Goal: Task Accomplishment & Management: Manage account settings

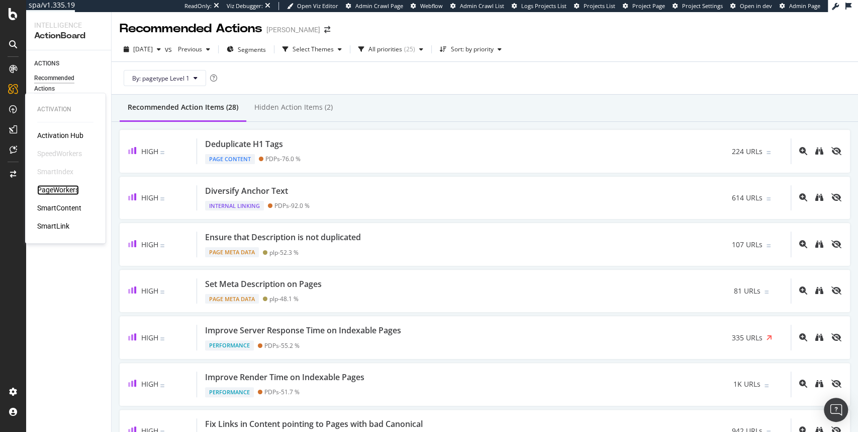
click at [66, 188] on div "PageWorkers" at bounding box center [58, 190] width 42 height 10
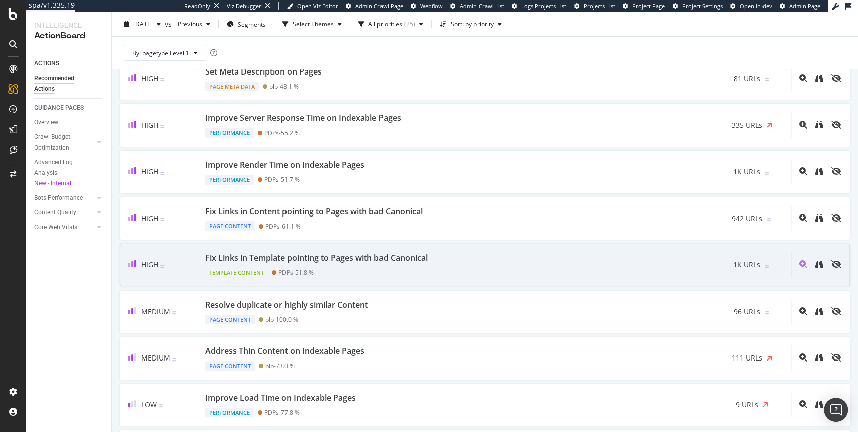
scroll to position [211, 0]
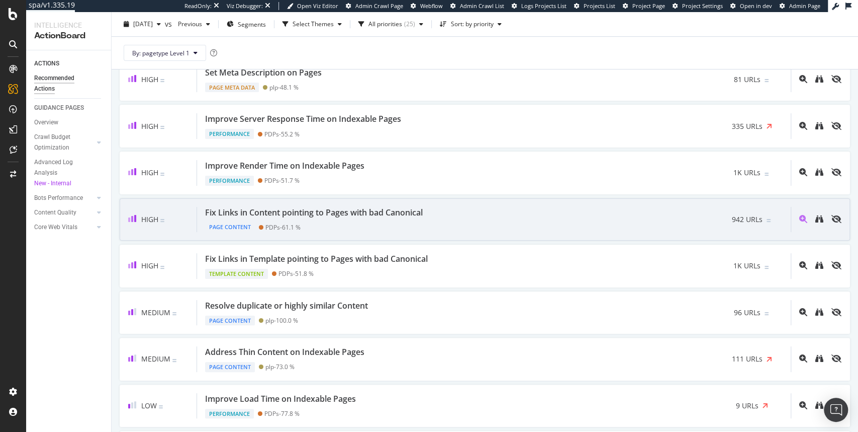
click at [380, 218] on div "Page Content PDPs - 61.1 %" at bounding box center [316, 225] width 222 height 14
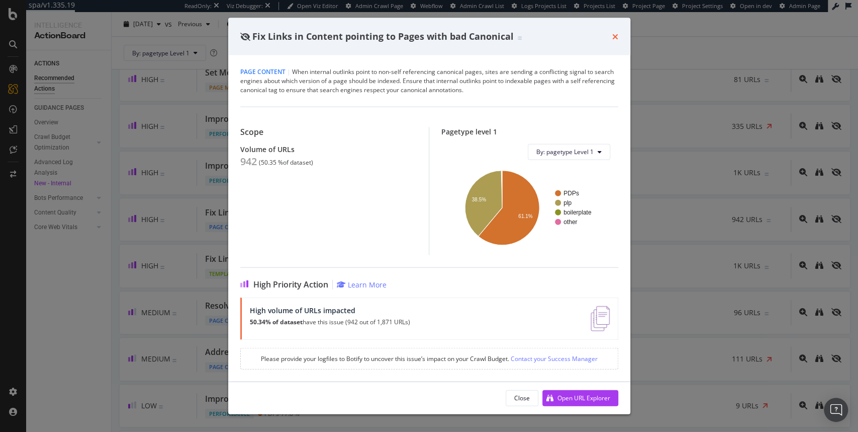
click at [618, 38] on icon "times" at bounding box center [616, 36] width 6 height 8
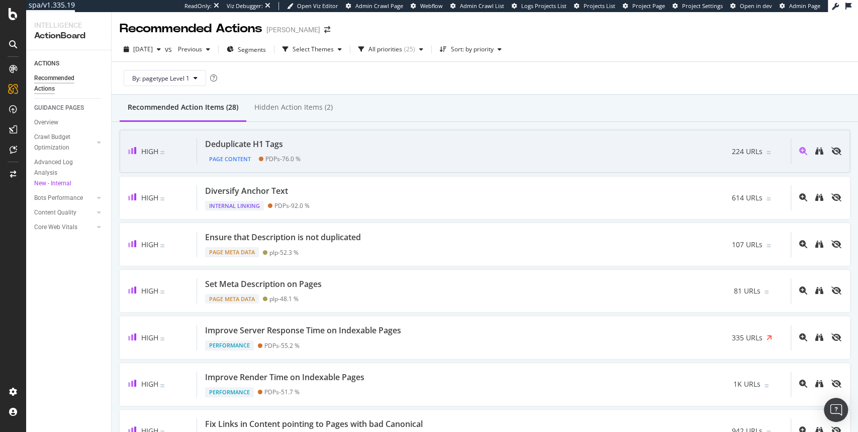
click at [268, 145] on div "Deduplicate H1 Tags" at bounding box center [244, 144] width 78 height 12
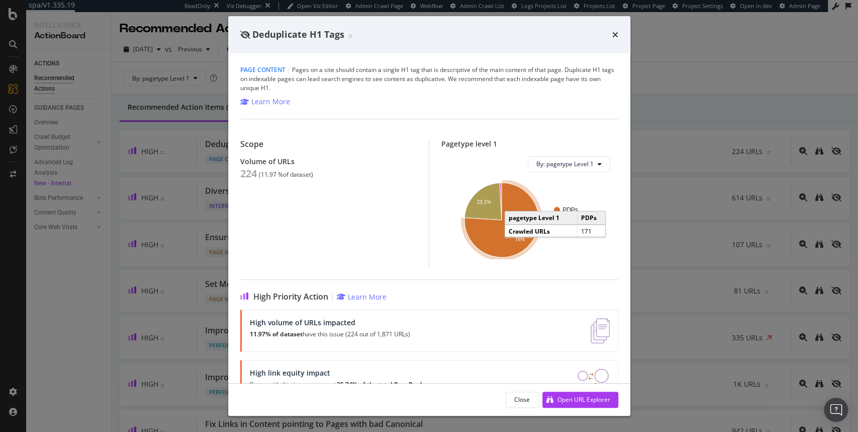
click at [513, 248] on icon "A chart." at bounding box center [502, 220] width 74 height 74
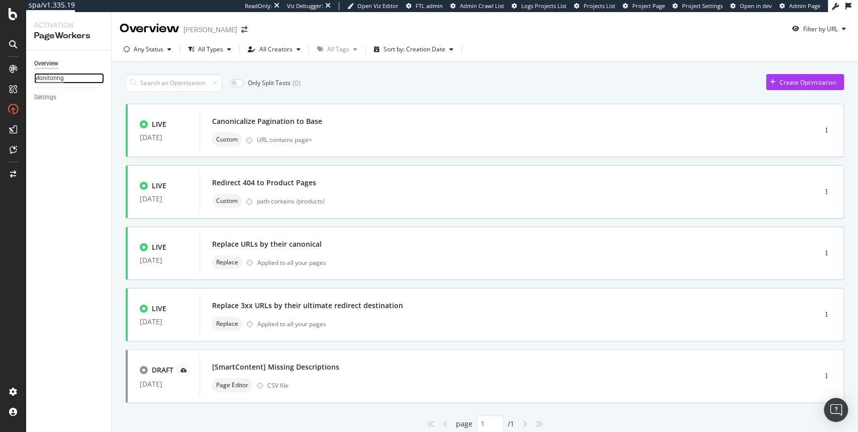
click at [50, 78] on div "Monitoring" at bounding box center [49, 78] width 30 height 11
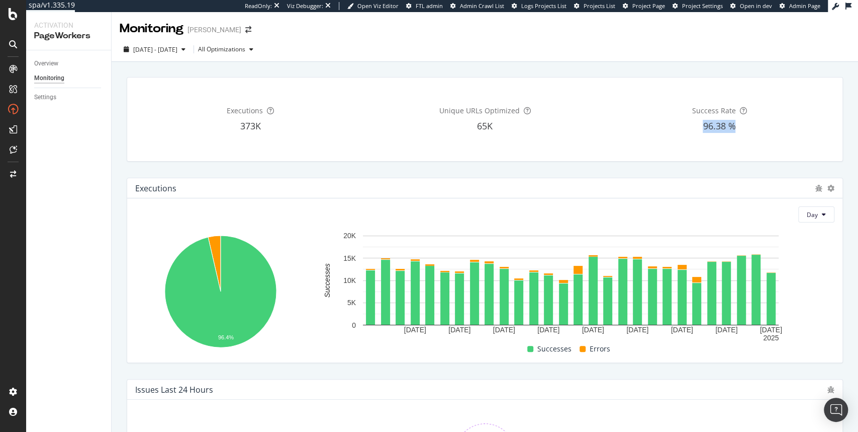
drag, startPoint x: 698, startPoint y: 125, endPoint x: 732, endPoint y: 125, distance: 34.2
click at [732, 125] on div "96.38 %" at bounding box center [720, 126] width 230 height 13
click at [573, 133] on div "Unique URLs Optimized 65K" at bounding box center [485, 118] width 230 height 67
click at [53, 64] on div "Overview" at bounding box center [46, 63] width 24 height 11
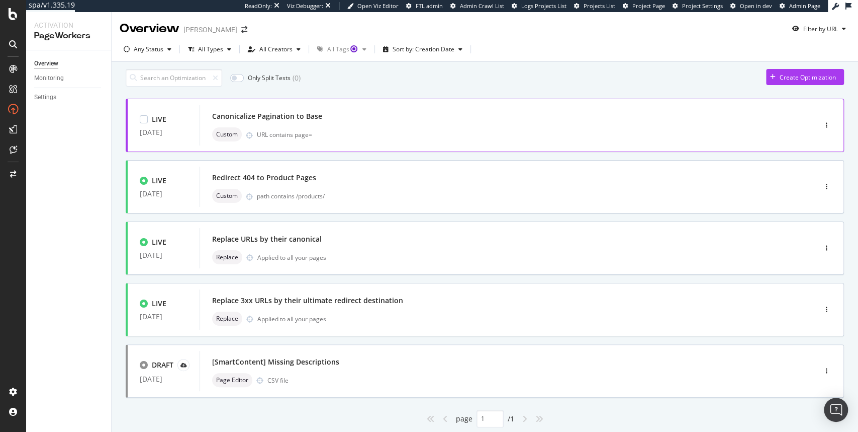
click at [307, 121] on div "Canonicalize Pagination to Base" at bounding box center [267, 116] width 110 height 10
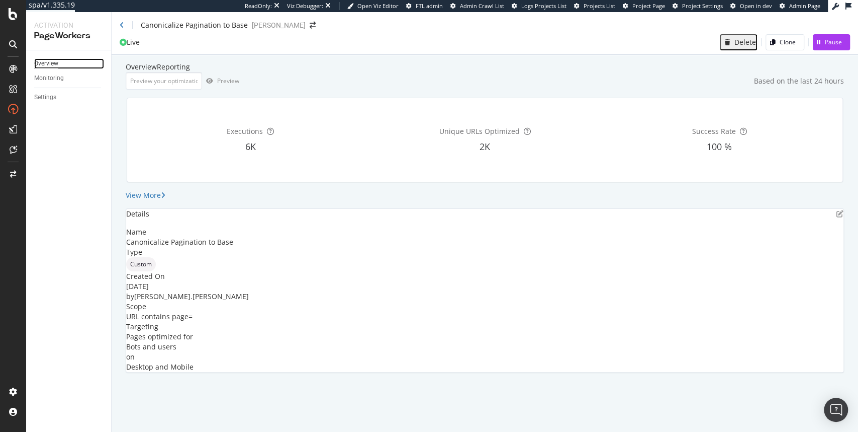
click at [46, 63] on div "Overview" at bounding box center [46, 63] width 24 height 11
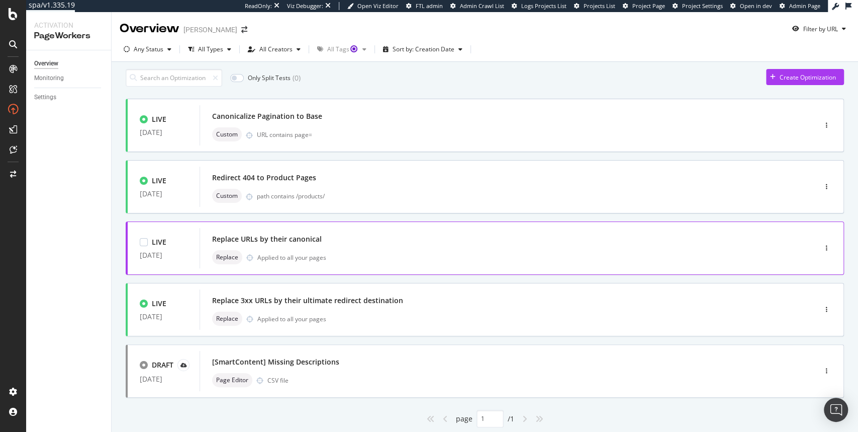
click at [291, 244] on div "Replace URLs by their canonical" at bounding box center [267, 239] width 110 height 10
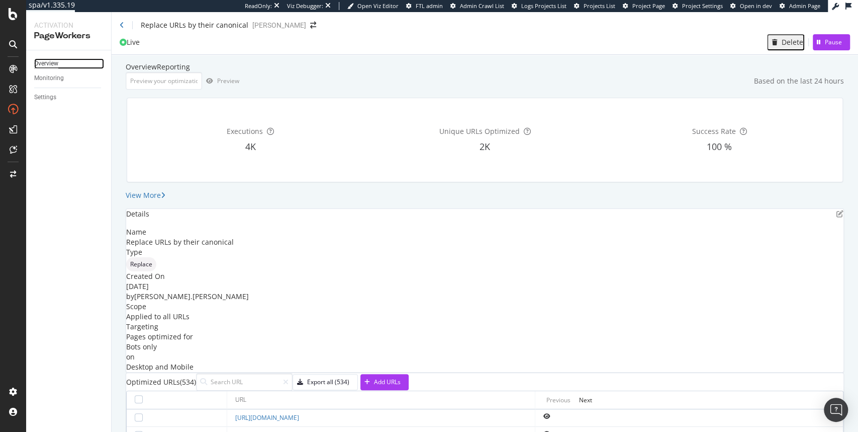
click at [44, 67] on div "Overview" at bounding box center [46, 63] width 24 height 11
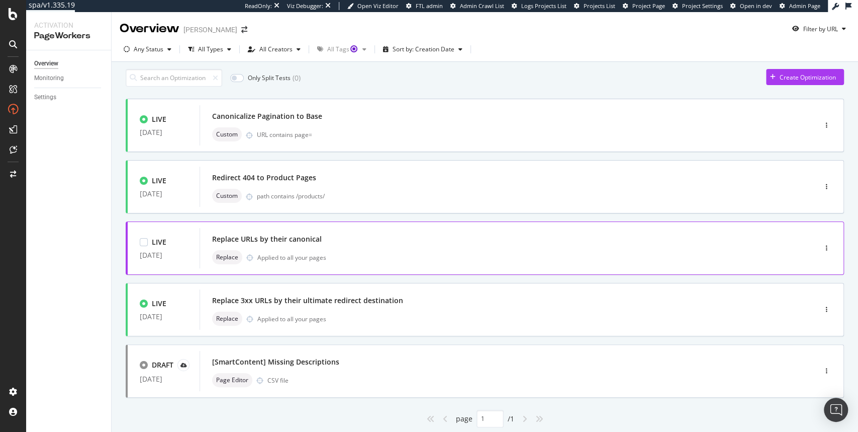
click at [289, 246] on div "Replace URLs by their canonical" at bounding box center [493, 239] width 562 height 14
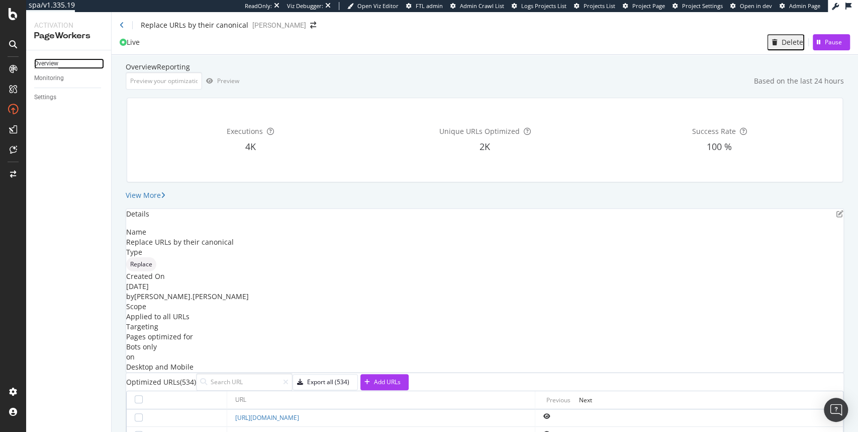
click at [46, 65] on div "Overview" at bounding box center [46, 63] width 24 height 11
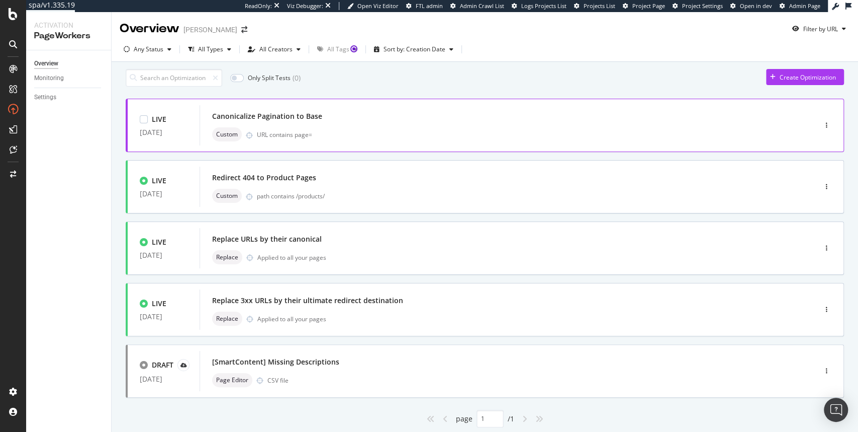
click at [254, 121] on div "Canonicalize Pagination to Base" at bounding box center [267, 116] width 110 height 10
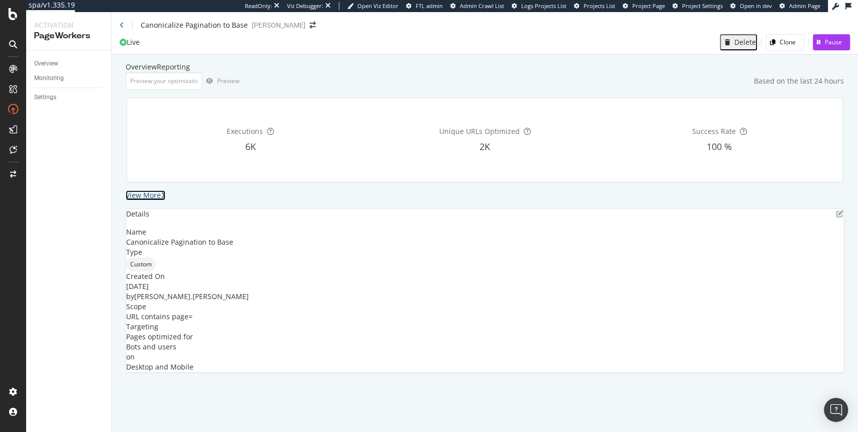
click at [161, 200] on div "View More" at bounding box center [143, 195] width 35 height 10
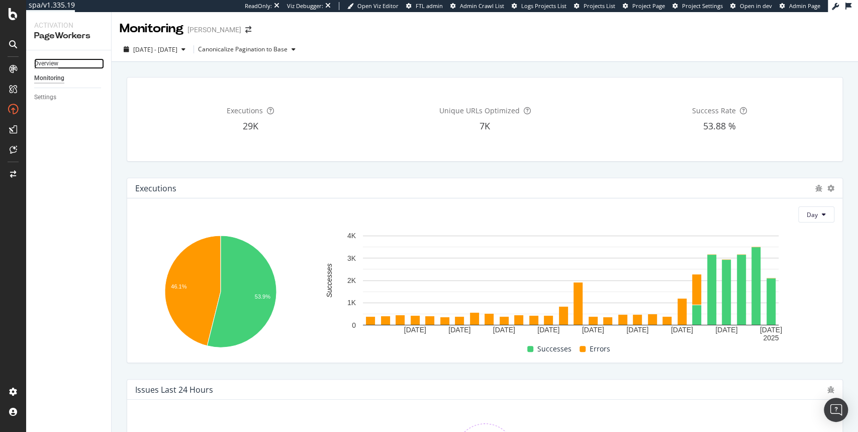
click at [53, 63] on div "Overview" at bounding box center [46, 63] width 24 height 11
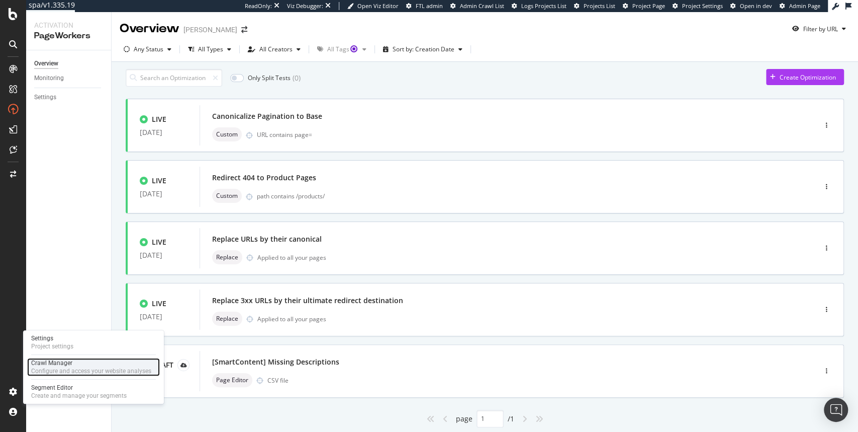
click at [79, 368] on div "Configure and access your website analyses" at bounding box center [91, 371] width 120 height 8
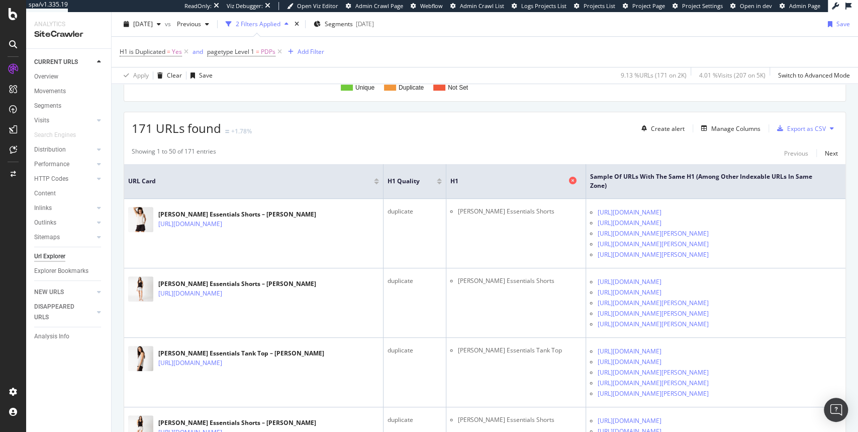
scroll to position [151, 0]
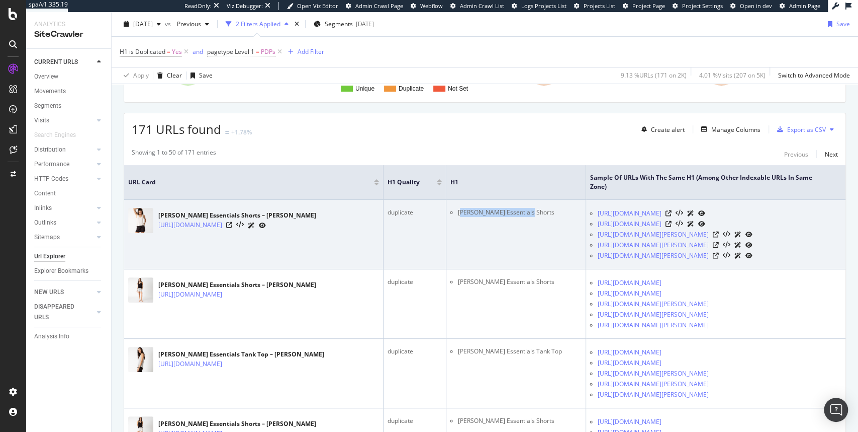
drag, startPoint x: 457, startPoint y: 211, endPoint x: 528, endPoint y: 213, distance: 71.5
click at [528, 213] on li "Jammie Essentials Shorts" at bounding box center [520, 212] width 124 height 9
click at [672, 212] on icon at bounding box center [669, 213] width 6 height 6
click at [672, 223] on icon at bounding box center [669, 224] width 6 height 6
click at [719, 233] on icon at bounding box center [716, 234] width 6 height 6
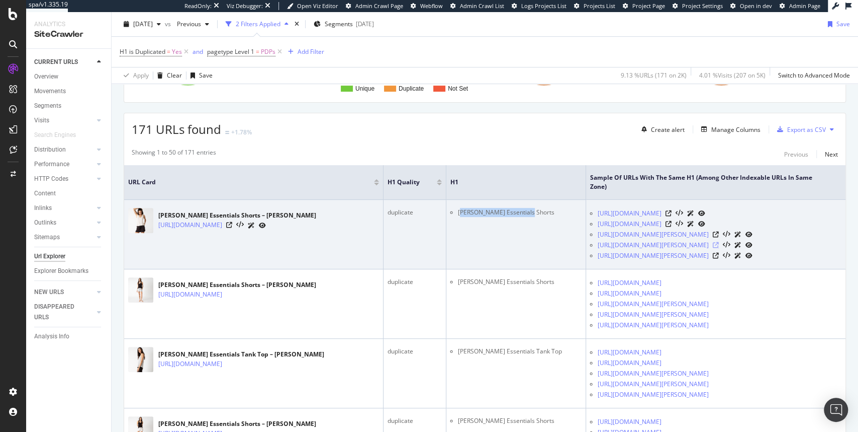
click at [719, 245] on icon at bounding box center [716, 245] width 6 height 6
click at [719, 259] on icon at bounding box center [716, 255] width 6 height 6
click at [333, 256] on td "Jammie Essentials Shorts – P.J. Salvage https://www.pjsalvage.com/products/shor…" at bounding box center [254, 234] width 260 height 69
click at [232, 223] on icon at bounding box center [229, 225] width 6 height 6
click at [672, 212] on icon at bounding box center [669, 213] width 6 height 6
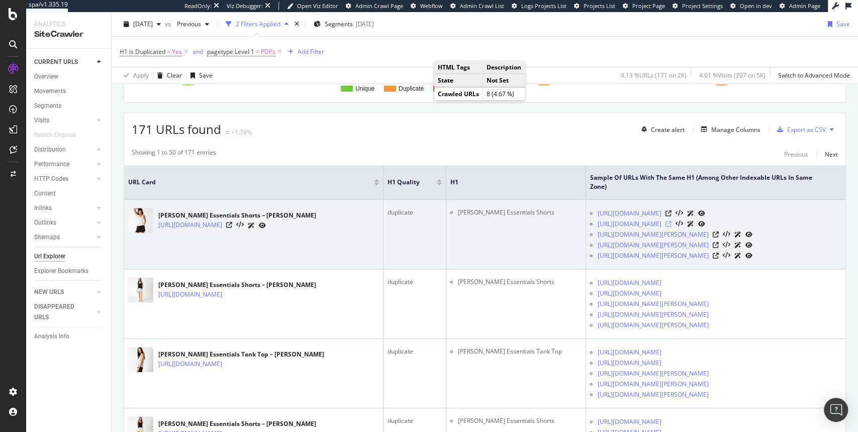
click at [672, 222] on icon at bounding box center [669, 224] width 6 height 6
click at [719, 234] on icon at bounding box center [716, 234] width 6 height 6
click at [719, 245] on icon at bounding box center [716, 245] width 6 height 6
click at [719, 258] on icon at bounding box center [716, 255] width 6 height 6
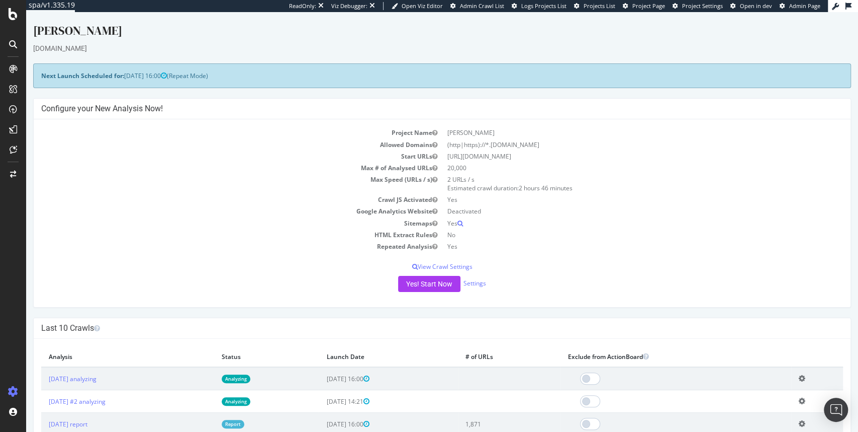
click at [479, 286] on div "Yes! Start Now Settings" at bounding box center [442, 284] width 802 height 16
click at [477, 281] on link "Settings" at bounding box center [475, 283] width 23 height 9
